Goal: Information Seeking & Learning: Learn about a topic

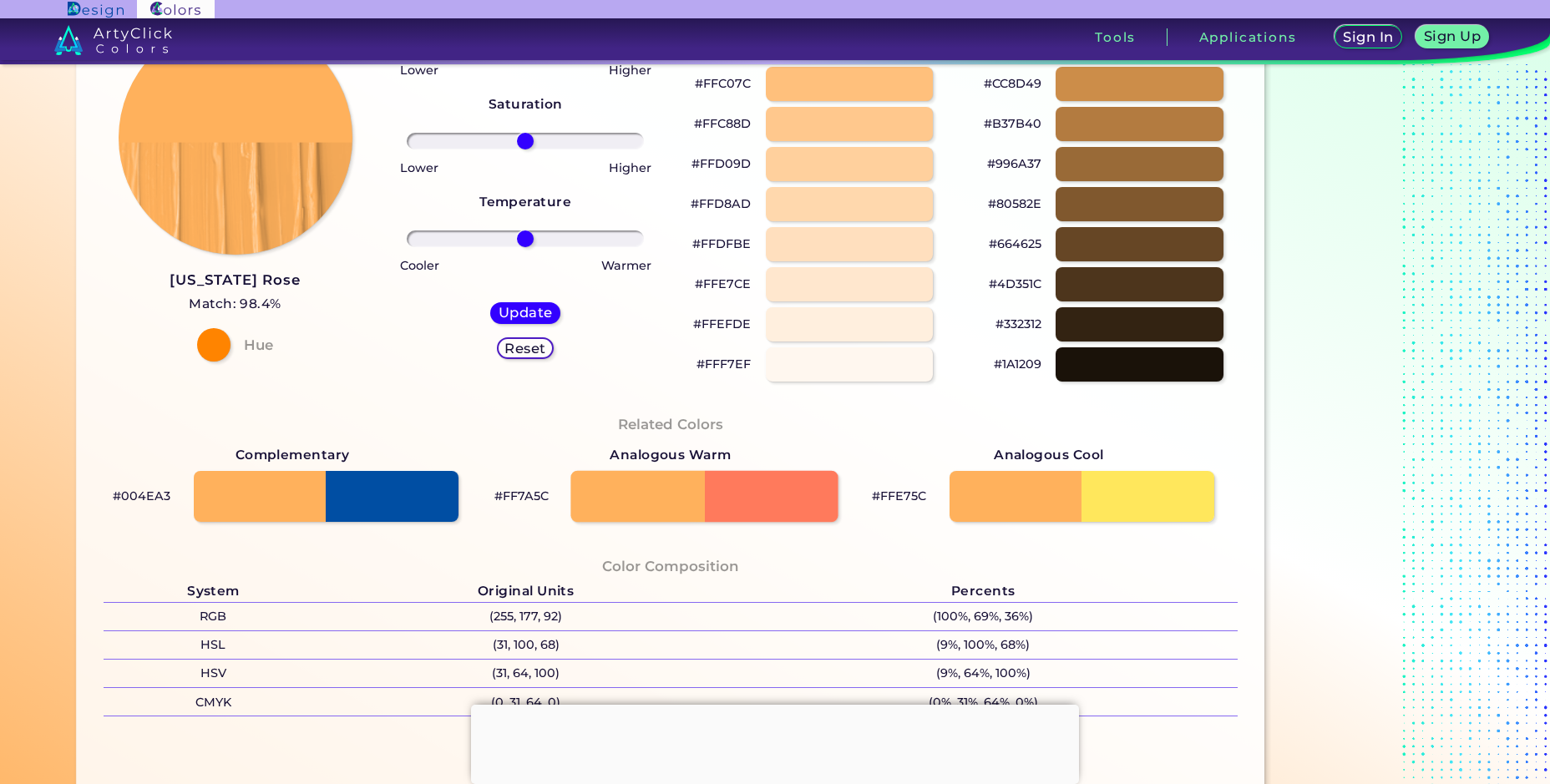
scroll to position [418, 0]
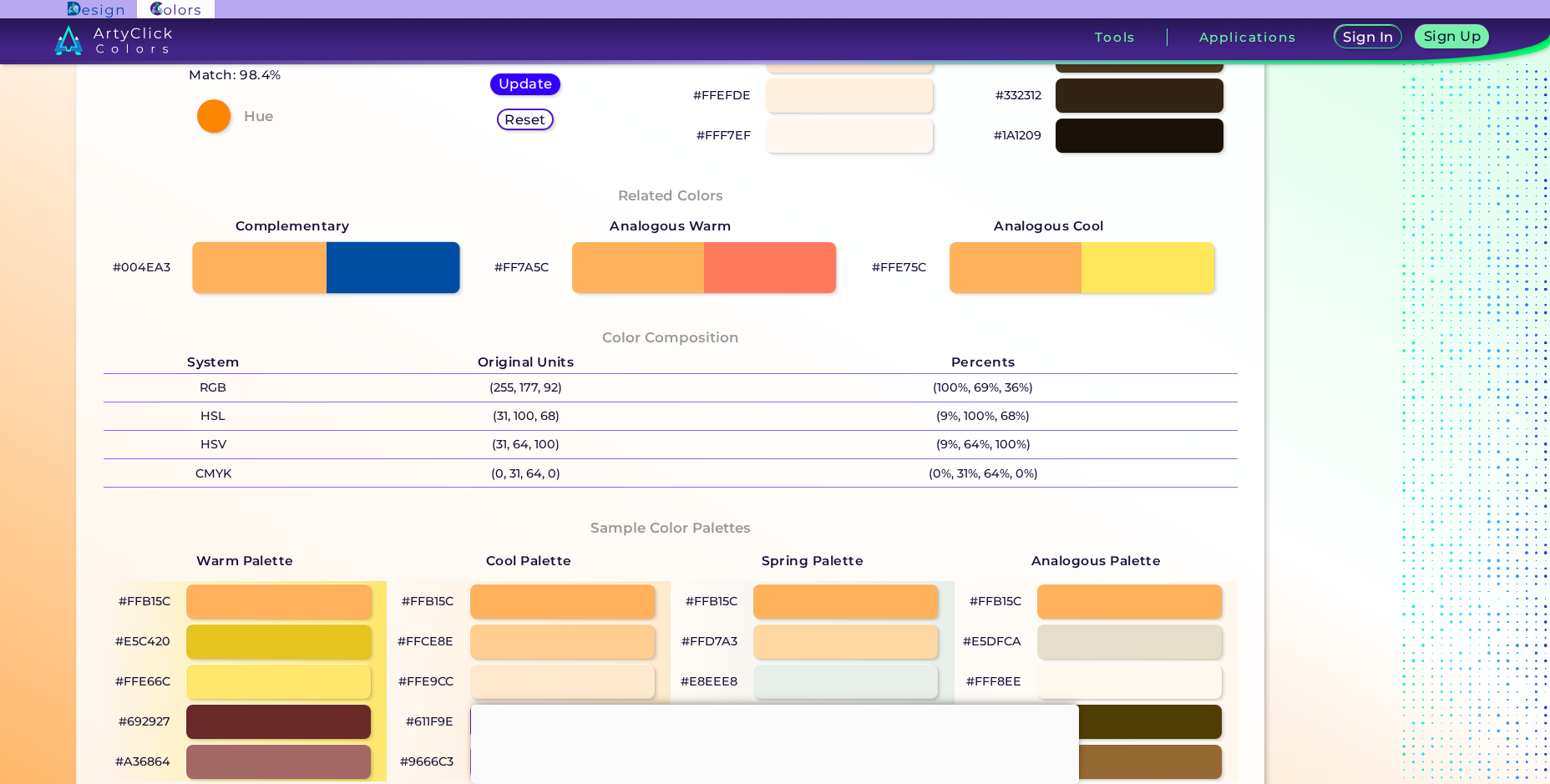
click at [371, 262] on div at bounding box center [326, 268] width 267 height 52
type input "#004ea3"
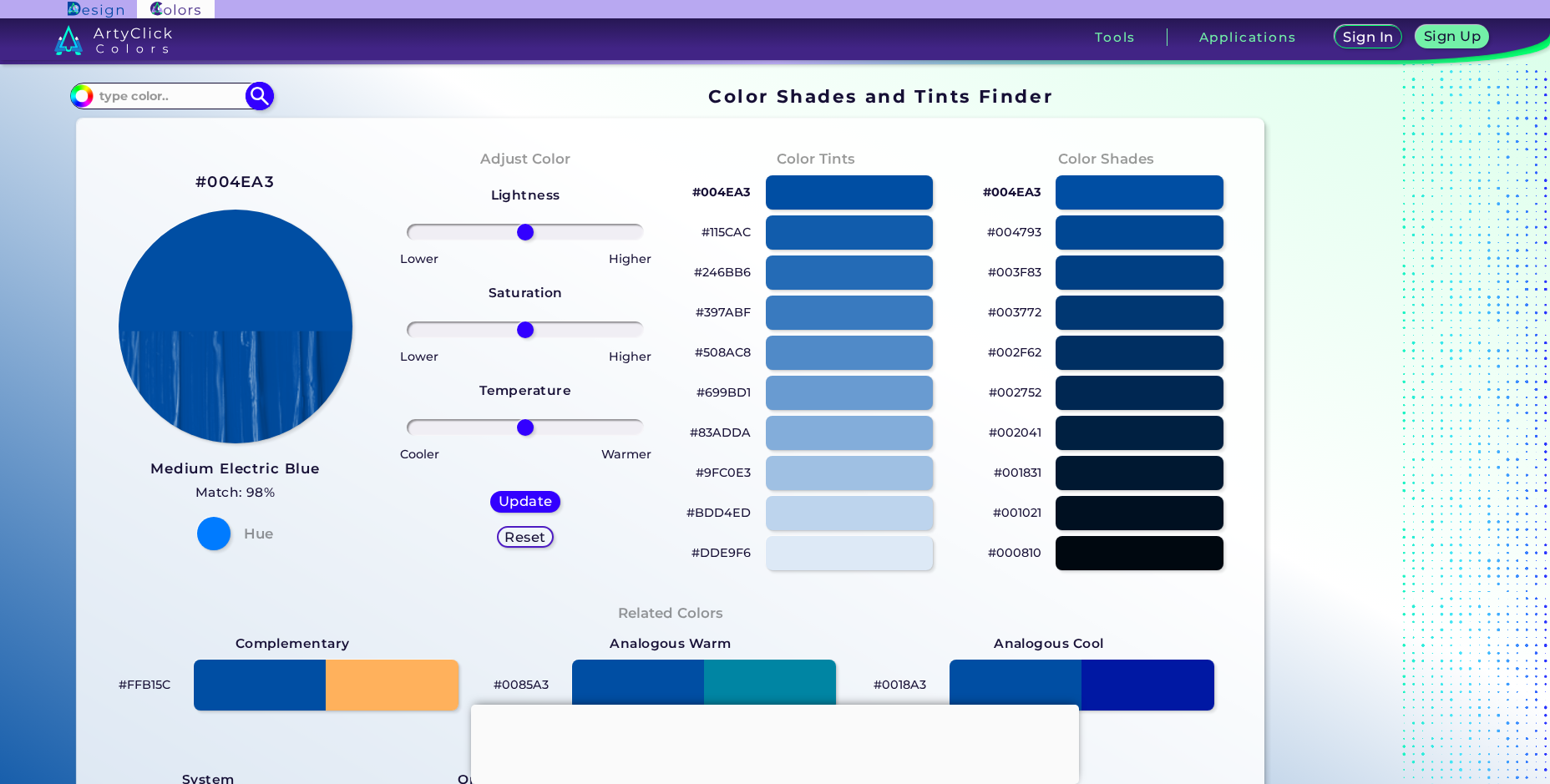
paste input "000aa0"
type input "000aa0"
click at [252, 98] on img at bounding box center [260, 96] width 29 height 29
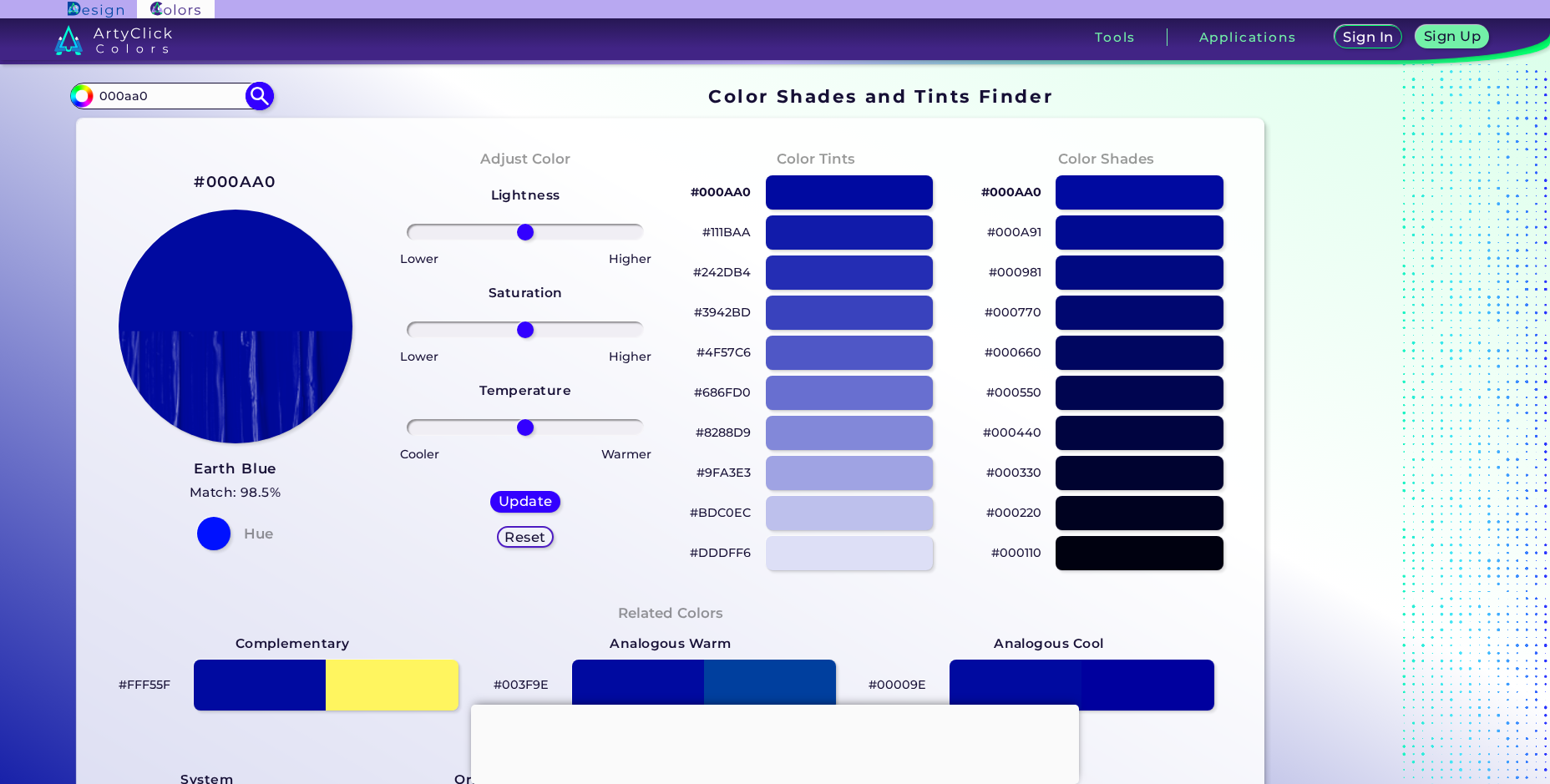
click at [80, 94] on input "#000000" at bounding box center [80, 94] width 21 height 21
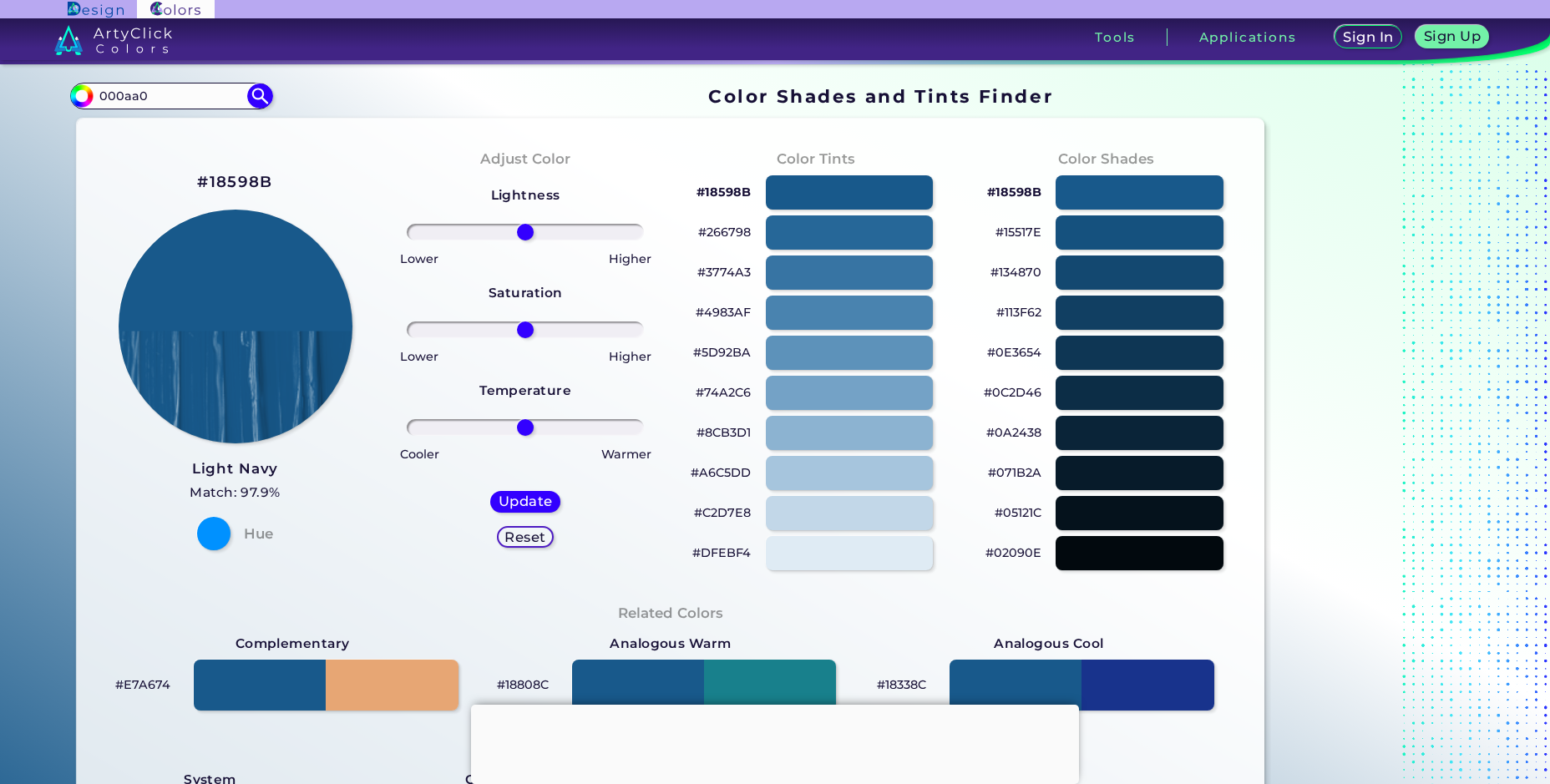
type input "#18598b"
click at [334, 486] on div "#18598B Light Navy Match: 97.9% Hue" at bounding box center [235, 358] width 291 height 454
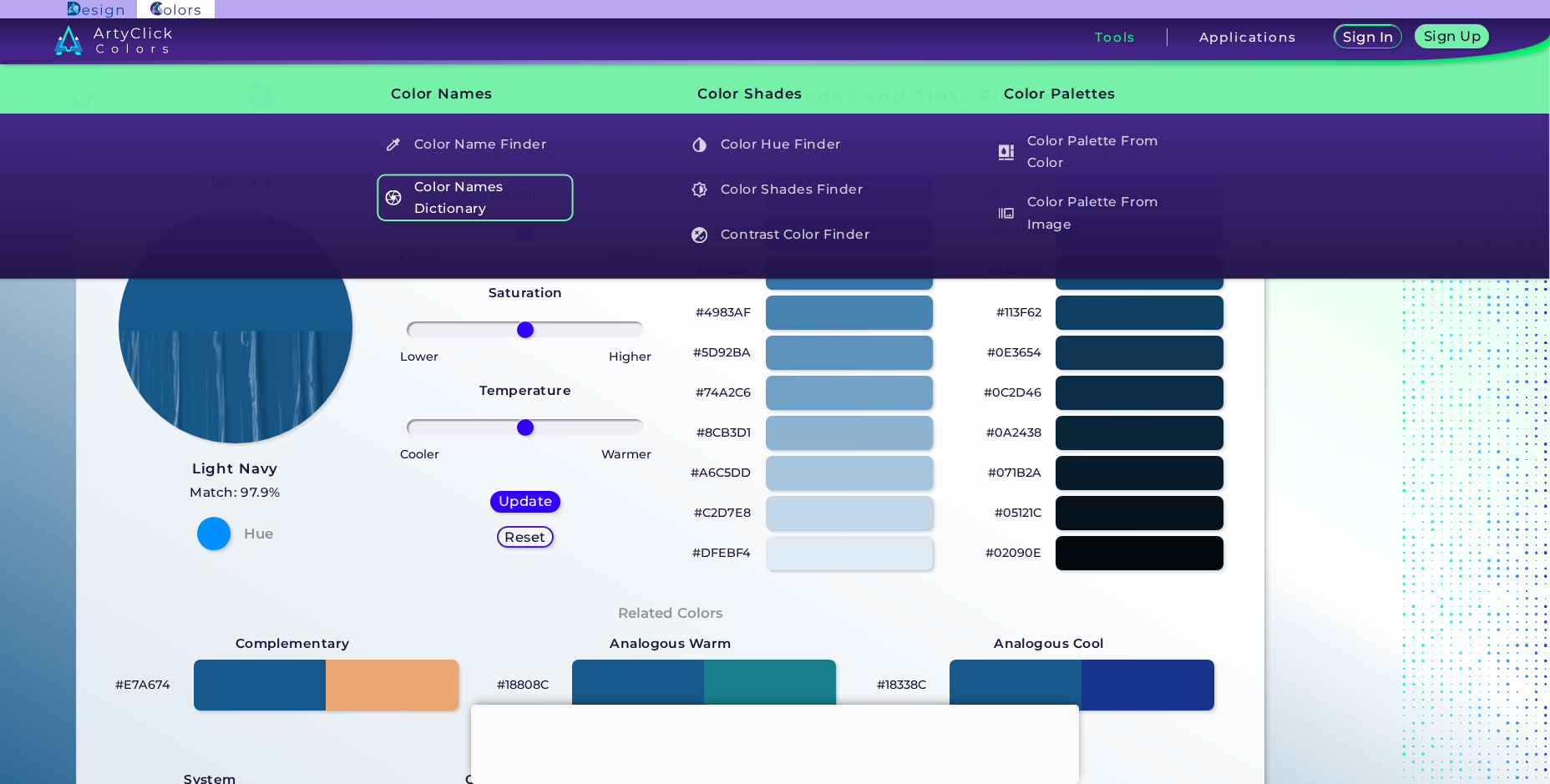
click at [489, 184] on h5 "Color Names Dictionary" at bounding box center [475, 198] width 196 height 47
